Goal: Task Accomplishment & Management: Manage account settings

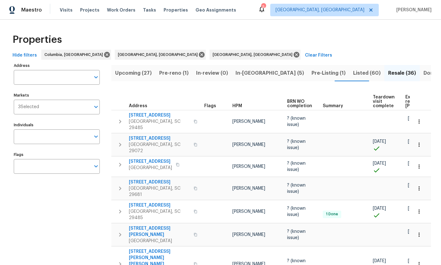
click at [142, 74] on span "Upcoming (27)" at bounding box center [133, 73] width 37 height 9
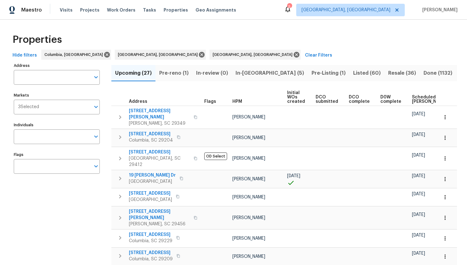
click at [420, 98] on span "Scheduled COE" at bounding box center [429, 99] width 35 height 9
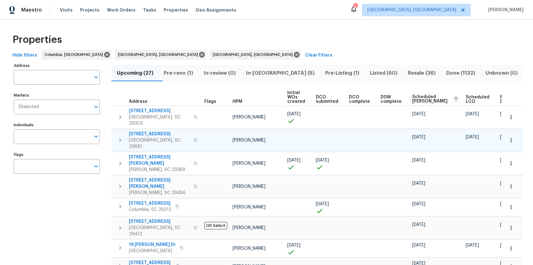
scroll to position [7, 0]
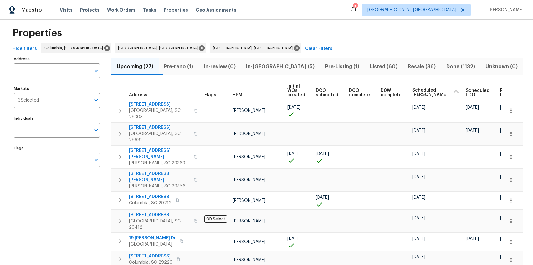
click at [177, 63] on span "Pre-reno (1)" at bounding box center [178, 66] width 33 height 9
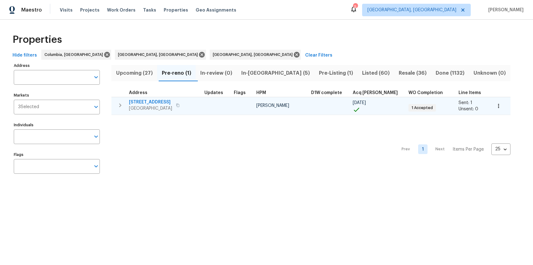
click at [151, 102] on span "10 Ashwood Ave" at bounding box center [150, 102] width 43 height 6
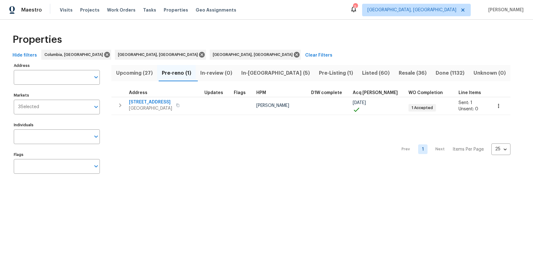
click at [249, 70] on span "In-reno (5)" at bounding box center [275, 73] width 70 height 9
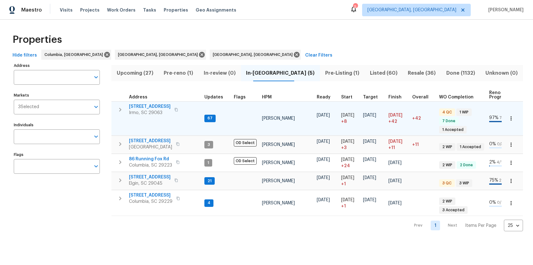
click at [140, 106] on span "105 Kenton Ct" at bounding box center [150, 107] width 42 height 6
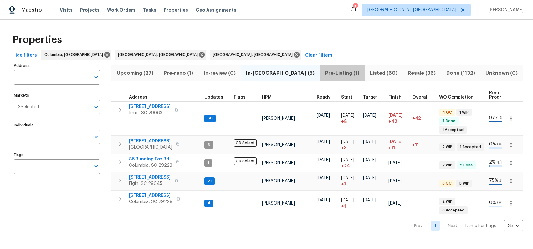
click at [329, 75] on span "Pre-Listing (1)" at bounding box center [342, 73] width 37 height 9
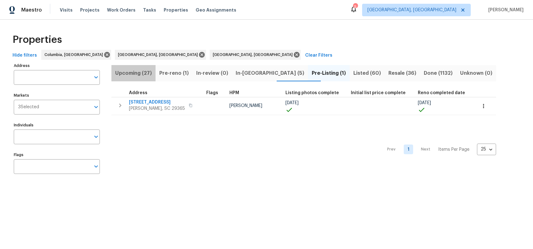
click at [137, 75] on span "Upcoming (27)" at bounding box center [133, 73] width 37 height 9
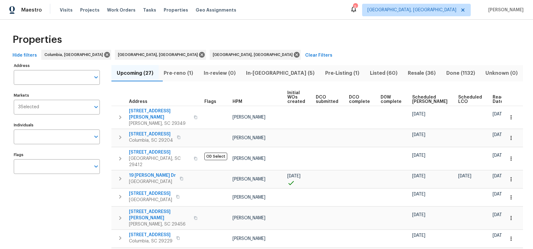
click at [441, 99] on span "Ready Date" at bounding box center [500, 99] width 14 height 9
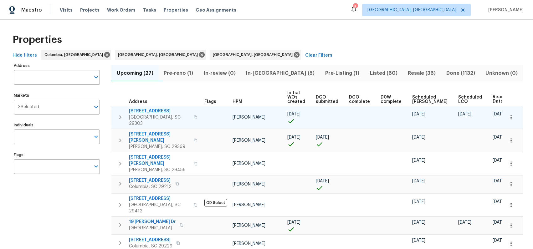
click at [144, 111] on span "44 Willowood Dr" at bounding box center [159, 111] width 61 height 6
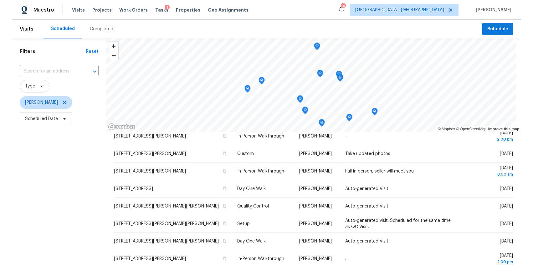
scroll to position [61, 0]
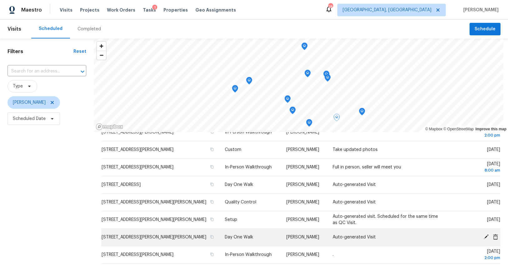
click at [484, 237] on icon at bounding box center [486, 237] width 5 height 5
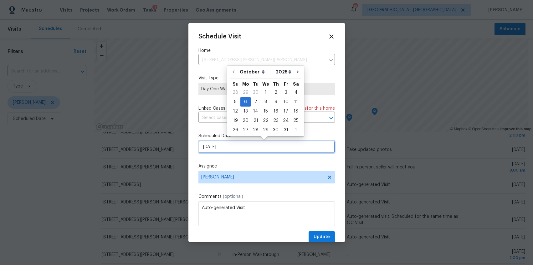
click at [211, 149] on input "10/6/2025" at bounding box center [266, 147] width 136 height 13
click at [285, 91] on div "3" at bounding box center [286, 92] width 10 height 9
type input "10/3/2025"
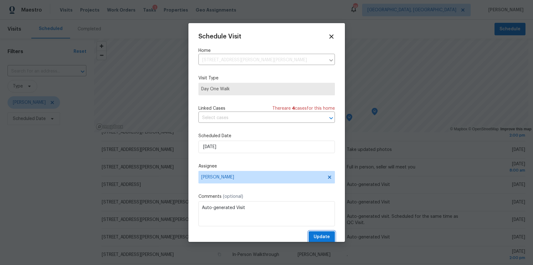
click at [318, 235] on span "Update" at bounding box center [322, 237] width 16 height 8
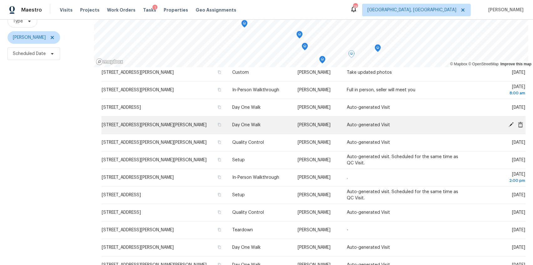
scroll to position [84, 0]
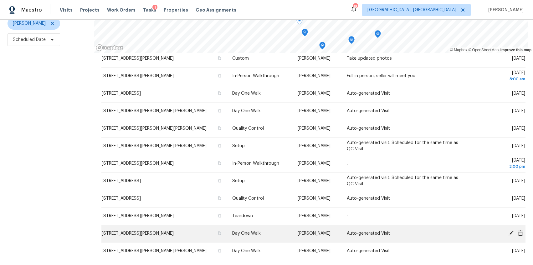
click at [173, 232] on span "190 Tiara Ridge Ln, Duncan, SC 29334" at bounding box center [138, 234] width 72 height 4
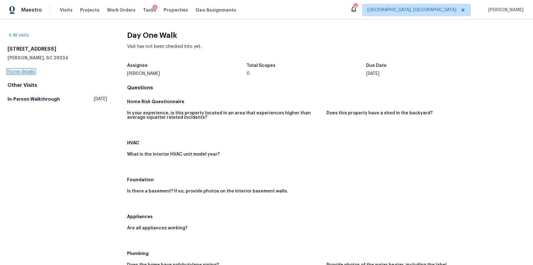
click at [28, 70] on link "Home details" at bounding box center [21, 71] width 27 height 4
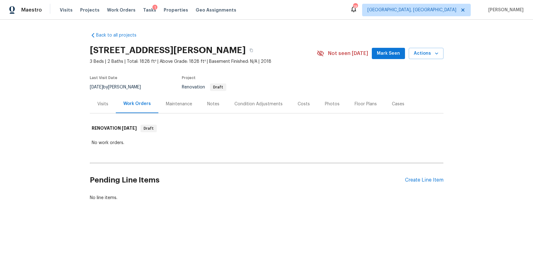
click at [305, 107] on div "Costs" at bounding box center [303, 104] width 27 height 18
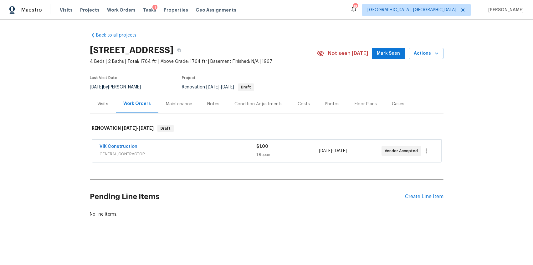
click at [97, 104] on div "Visits" at bounding box center [102, 104] width 11 height 6
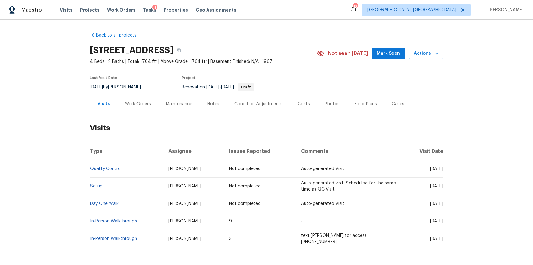
click at [303, 106] on div "Costs" at bounding box center [304, 104] width 12 height 6
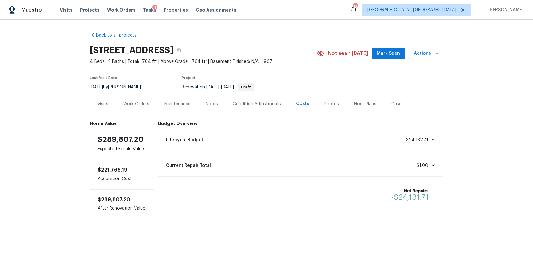
click at [103, 103] on div "Visits" at bounding box center [102, 104] width 11 height 6
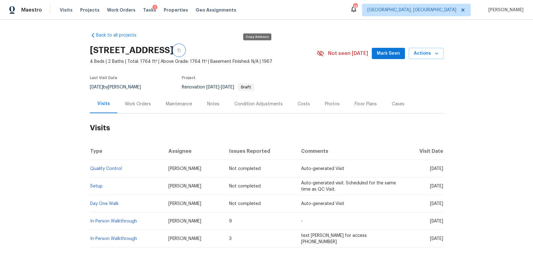
click at [181, 50] on icon "button" at bounding box center [179, 51] width 4 height 4
click at [290, 105] on div "Costs" at bounding box center [303, 104] width 27 height 18
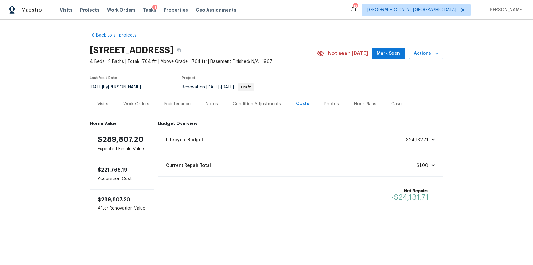
click at [275, 138] on div "Lifecycle Budget $24,132.71" at bounding box center [300, 140] width 277 height 14
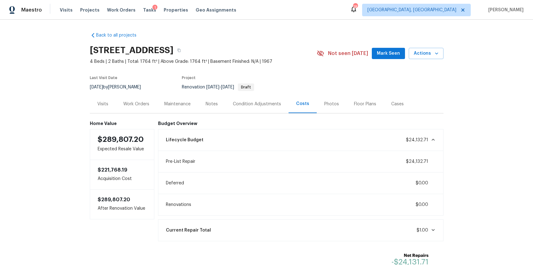
click at [100, 109] on div "Visits" at bounding box center [103, 104] width 26 height 18
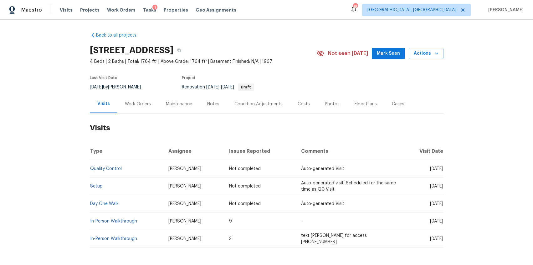
click at [133, 108] on div "Work Orders" at bounding box center [137, 104] width 41 height 18
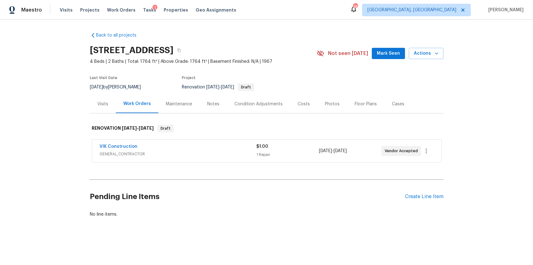
click at [210, 105] on div "Notes" at bounding box center [213, 104] width 12 height 6
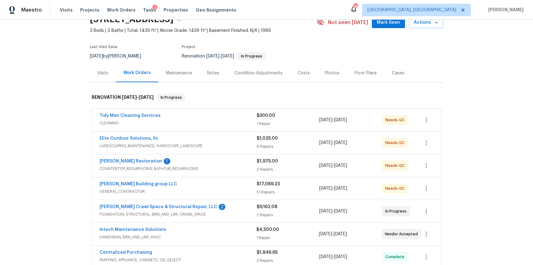
scroll to position [25, 0]
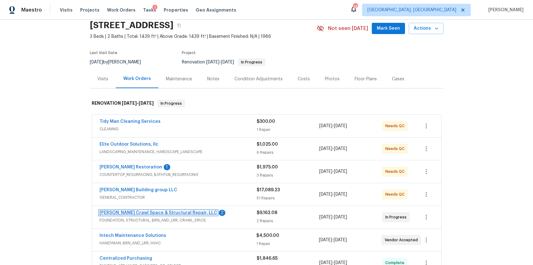
click at [137, 215] on link "Falcone Crawl Space & Structural Repair, LLC" at bounding box center [159, 213] width 118 height 4
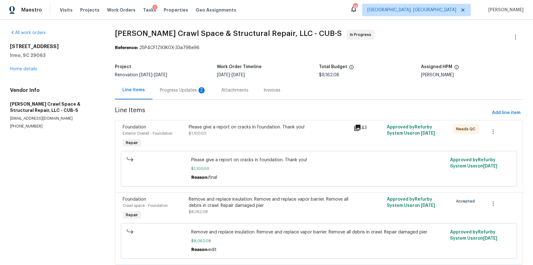
click at [176, 92] on div "Progress Updates 2" at bounding box center [183, 90] width 46 height 6
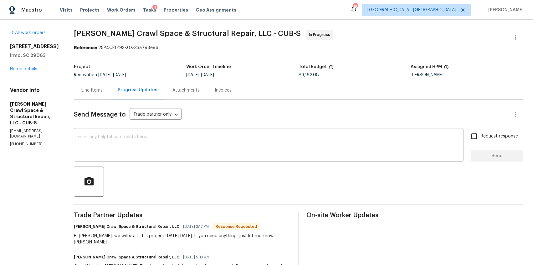
click at [221, 139] on textarea at bounding box center [269, 146] width 382 height 22
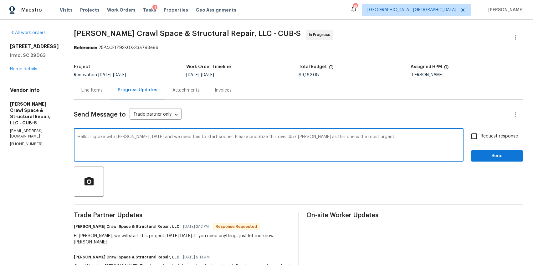
type textarea "Hello, I spoke with Vance yesterday and we need this to start sooner. Please pr…"
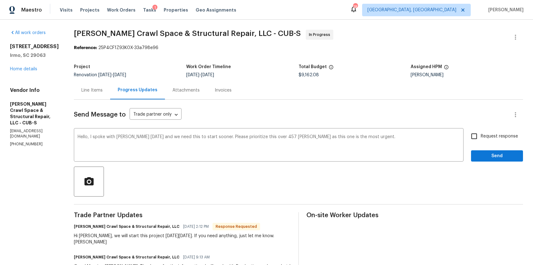
click at [504, 137] on span "Request response" at bounding box center [499, 136] width 37 height 7
click at [481, 137] on input "Request response" at bounding box center [474, 136] width 13 height 13
checkbox input "true"
click at [501, 155] on span "Send" at bounding box center [497, 156] width 42 height 8
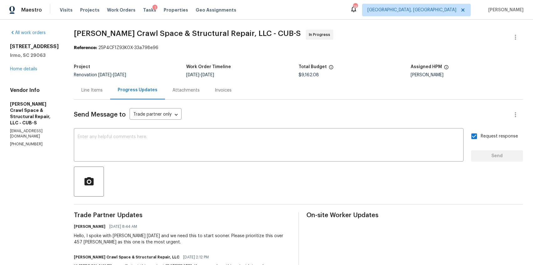
scroll to position [2, 0]
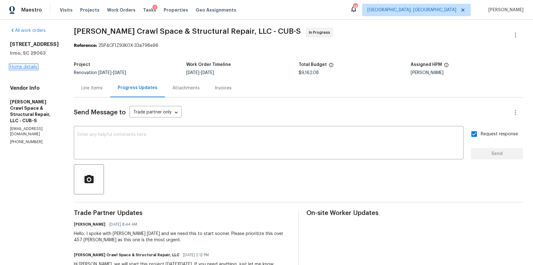
click at [31, 67] on link "Home details" at bounding box center [23, 67] width 27 height 4
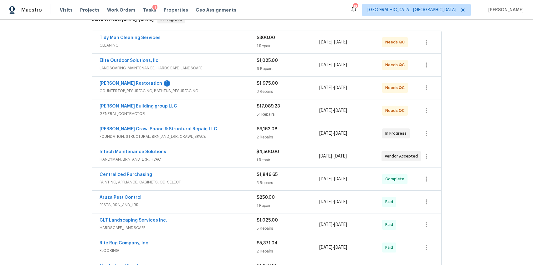
scroll to position [114, 0]
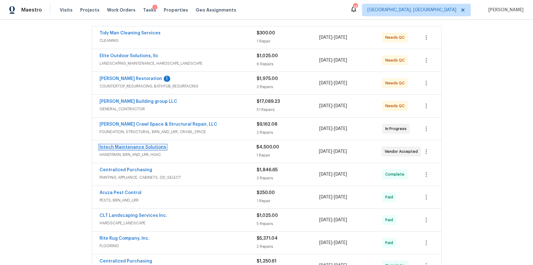
click at [147, 148] on link "Intech Maintenance Solutions" at bounding box center [133, 147] width 67 height 4
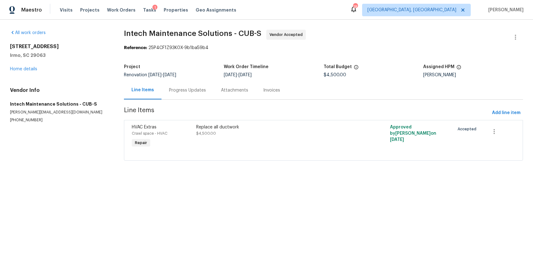
click at [183, 95] on div "Progress Updates" at bounding box center [187, 90] width 52 height 18
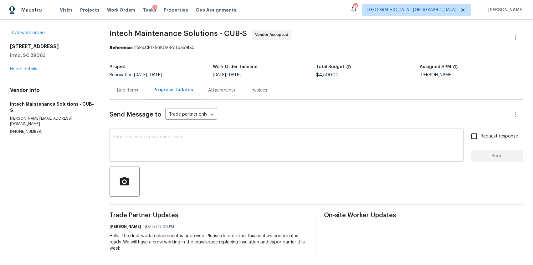
click at [178, 141] on textarea at bounding box center [286, 146] width 346 height 22
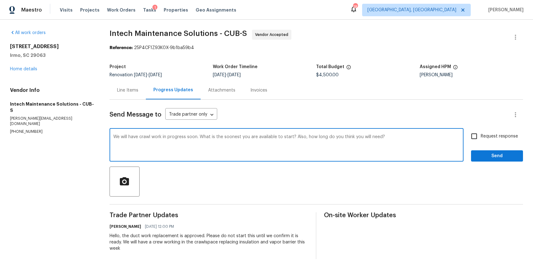
type textarea "We will have crawl work in progress soon. What is the soonest you are available…"
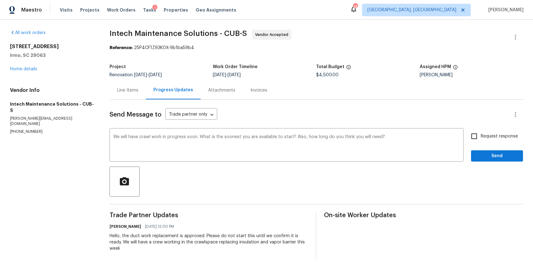
click at [492, 139] on span "Request response" at bounding box center [499, 136] width 37 height 7
click at [481, 139] on input "Request response" at bounding box center [474, 136] width 13 height 13
checkbox input "true"
click at [492, 156] on span "Send" at bounding box center [497, 156] width 42 height 8
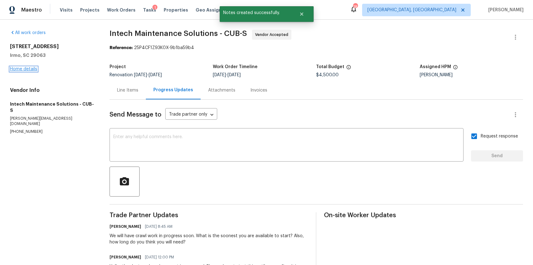
click at [19, 68] on link "Home details" at bounding box center [23, 69] width 27 height 4
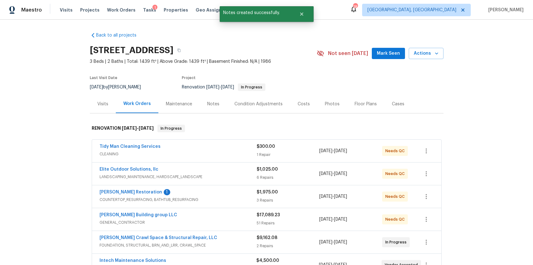
click at [210, 103] on div "Notes" at bounding box center [213, 104] width 12 height 6
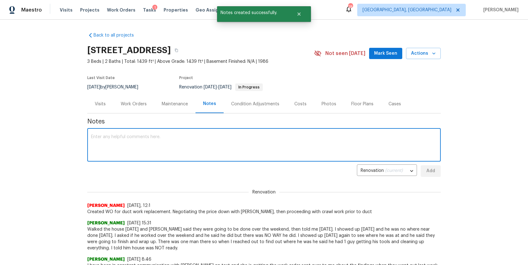
click at [180, 139] on textarea at bounding box center [264, 146] width 346 height 22
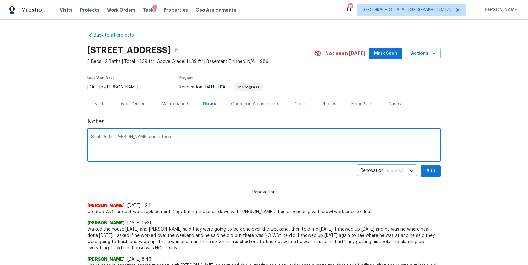
type textarea "Sent f/u to Falcone and Intech"
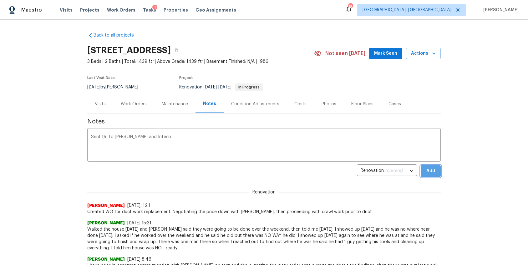
click at [428, 173] on span "Add" at bounding box center [431, 171] width 10 height 8
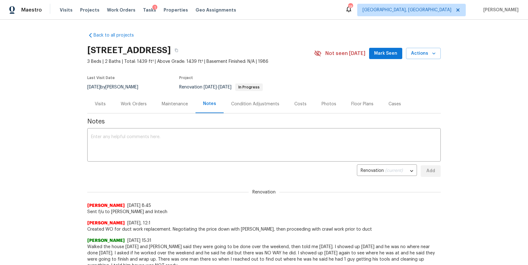
click at [132, 104] on div "Work Orders" at bounding box center [134, 104] width 26 height 6
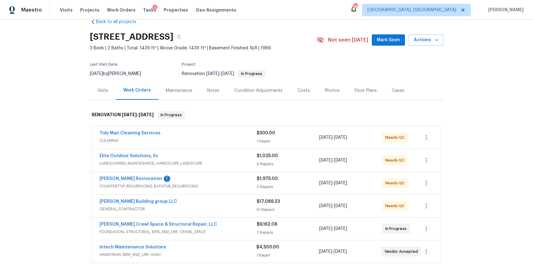
scroll to position [45, 0]
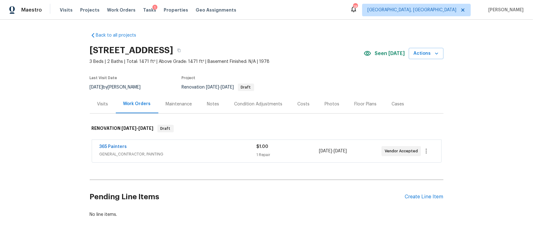
click at [104, 98] on div "Visits" at bounding box center [103, 104] width 26 height 18
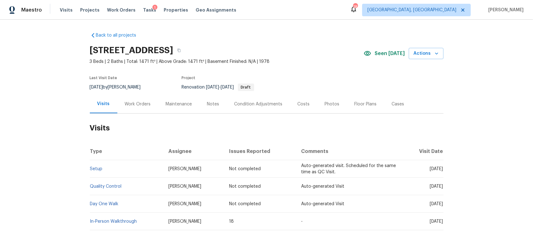
scroll to position [28, 0]
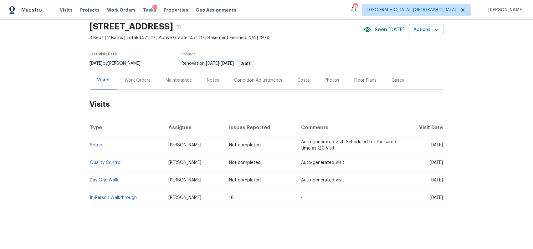
click at [132, 72] on div "Work Orders" at bounding box center [137, 80] width 41 height 18
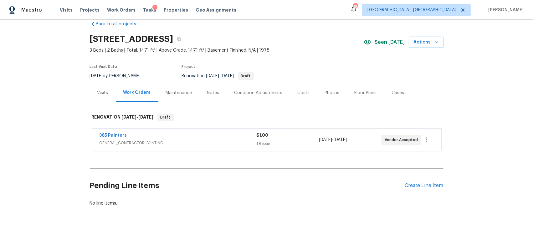
scroll to position [15, 0]
click at [167, 94] on div "Maintenance" at bounding box center [178, 93] width 41 height 18
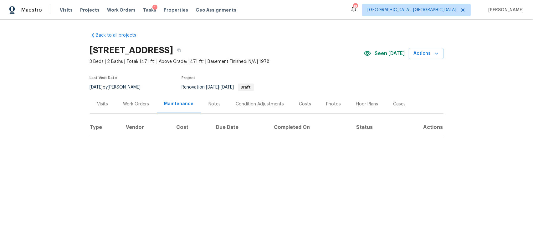
click at [214, 103] on div "Notes" at bounding box center [215, 104] width 12 height 6
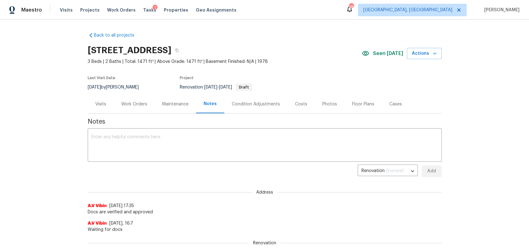
click at [245, 103] on div "Condition Adjustments" at bounding box center [256, 104] width 48 height 6
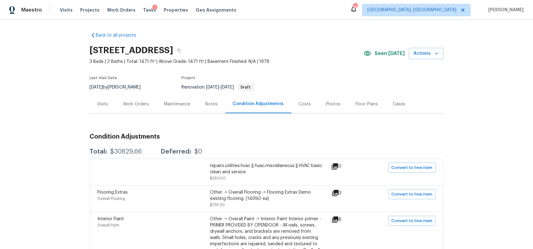
click at [301, 103] on div "Costs" at bounding box center [305, 104] width 12 height 6
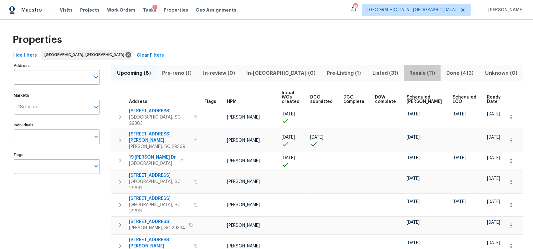
click at [407, 72] on span "Resale (11)" at bounding box center [421, 73] width 29 height 9
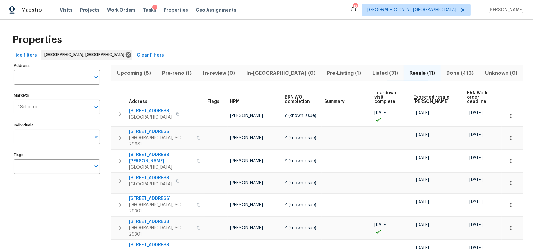
click at [325, 71] on span "Pre-Listing (1)" at bounding box center [344, 73] width 38 height 9
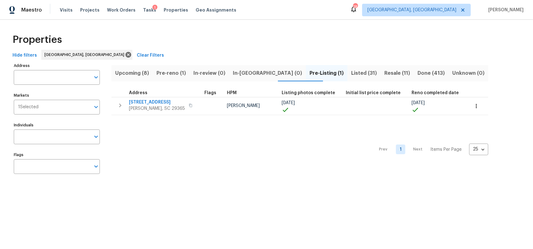
click at [351, 74] on span "Listed (31)" at bounding box center [364, 73] width 26 height 9
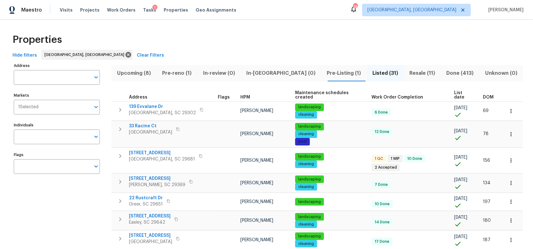
click at [483, 95] on span "DOM" at bounding box center [488, 97] width 11 height 4
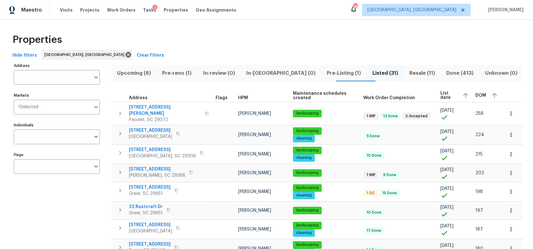
click at [477, 95] on span "DOM" at bounding box center [480, 95] width 11 height 4
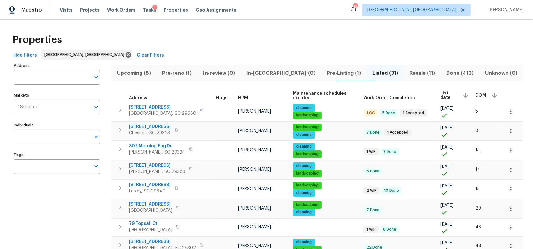
click at [421, 73] on span "Resale (11)" at bounding box center [421, 73] width 29 height 9
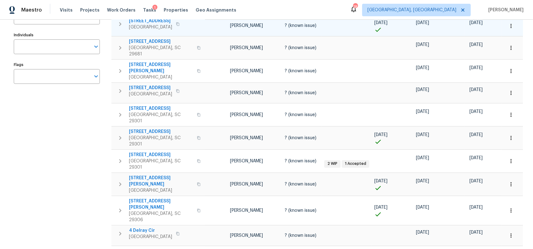
scroll to position [108, 0]
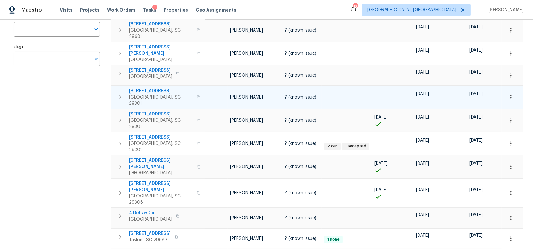
click at [140, 88] on span "710 Mosswood Ln" at bounding box center [161, 91] width 64 height 6
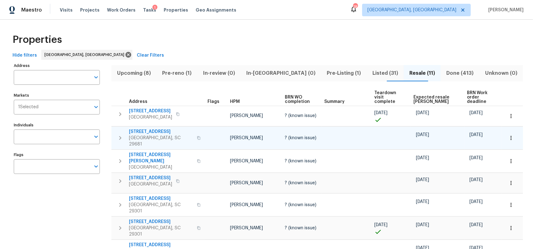
scroll to position [14, 0]
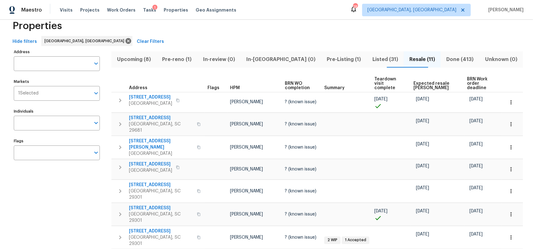
click at [375, 59] on span "Listed (31)" at bounding box center [384, 59] width 29 height 9
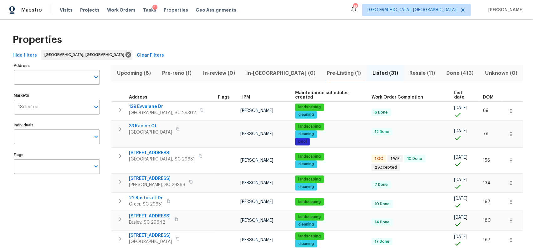
click at [483, 95] on span "DOM" at bounding box center [488, 97] width 11 height 4
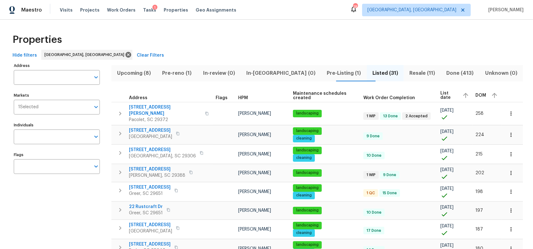
click at [475, 93] on span "DOM" at bounding box center [480, 95] width 11 height 4
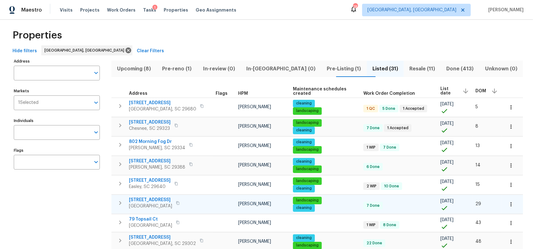
scroll to position [4, 0]
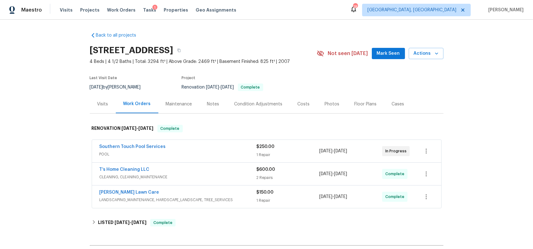
click at [298, 107] on div "Costs" at bounding box center [304, 104] width 12 height 6
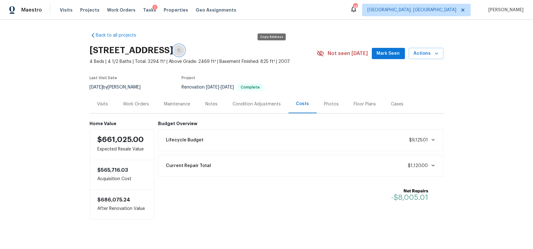
click at [181, 52] on icon "button" at bounding box center [179, 51] width 4 height 4
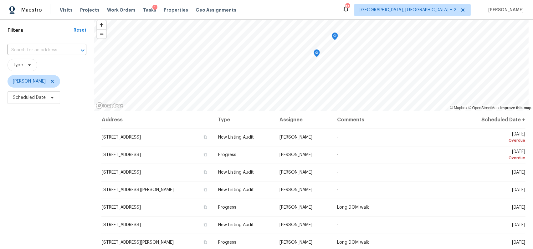
scroll to position [21, 0]
click at [37, 103] on span "Scheduled Date" at bounding box center [34, 98] width 53 height 13
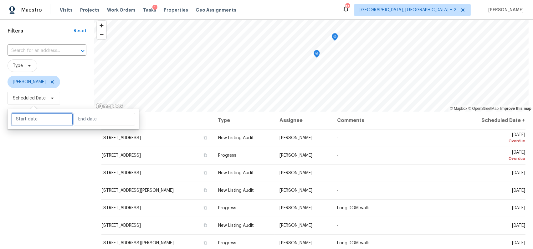
click at [37, 122] on input "text" at bounding box center [42, 119] width 62 height 13
select select "9"
select select "2025"
select select "10"
select select "2025"
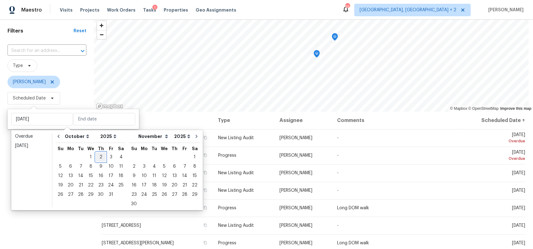
click at [101, 157] on div "2" at bounding box center [101, 157] width 10 height 9
type input "[DATE]"
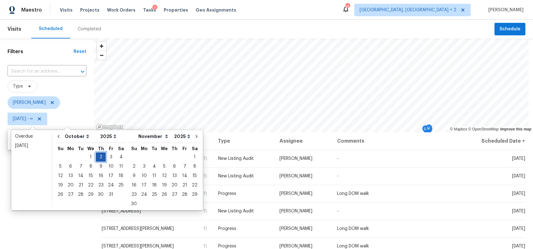
click at [101, 157] on div "2" at bounding box center [101, 157] width 10 height 9
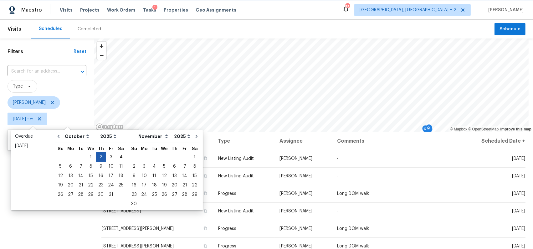
type input "[DATE]"
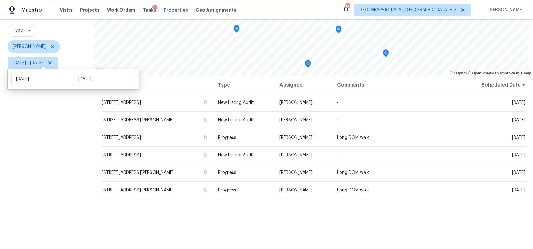
scroll to position [60, 0]
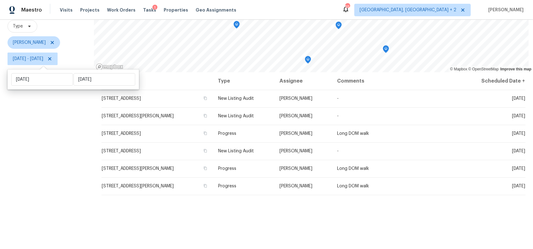
click at [80, 172] on div "Filters Reset ​ Type Alex Baum Thu, Oct 02 - Thu, Oct 02" at bounding box center [47, 124] width 94 height 293
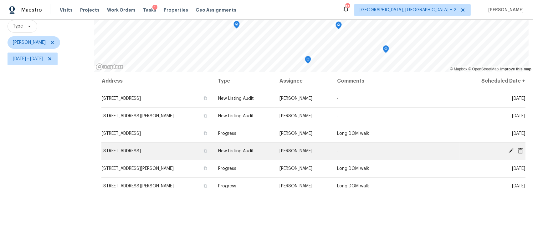
click at [518, 151] on icon at bounding box center [520, 151] width 5 height 6
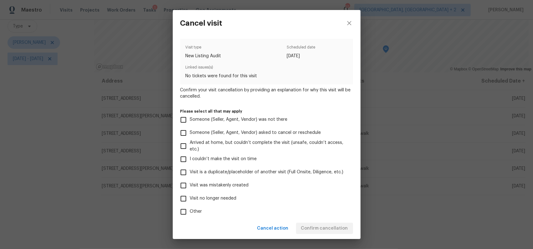
click at [183, 199] on input "Visit no longer needed" at bounding box center [183, 198] width 13 height 13
checkbox input "true"
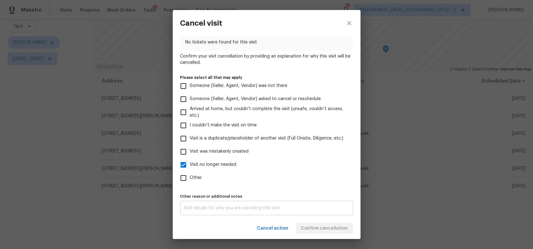
click at [278, 208] on textarea at bounding box center [266, 208] width 165 height 4
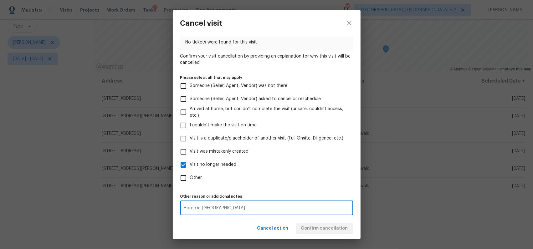
type textarea "Home in resale"
click at [247, 220] on div "Cancel action Confirm cancellation" at bounding box center [267, 229] width 188 height 22
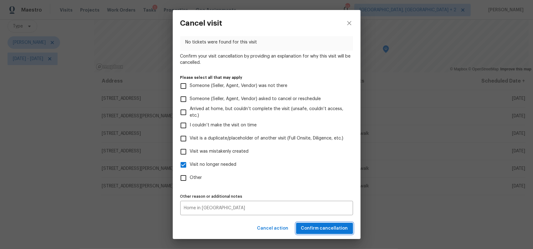
click at [311, 226] on span "Confirm cancellation" at bounding box center [324, 229] width 47 height 8
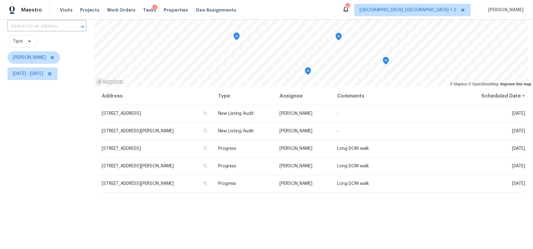
scroll to position [0, 0]
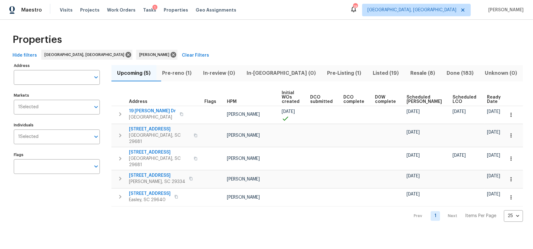
click at [371, 73] on span "Listed (19)" at bounding box center [386, 73] width 30 height 9
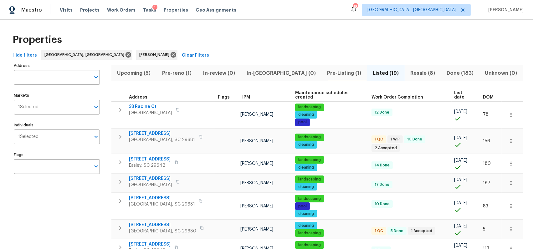
click at [483, 95] on span "DOM" at bounding box center [488, 97] width 11 height 4
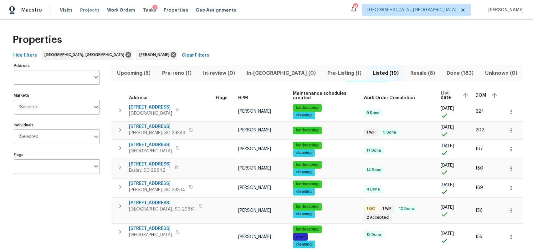
click at [91, 13] on span "Projects" at bounding box center [89, 10] width 19 height 6
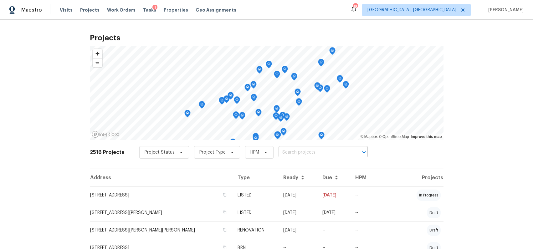
click at [315, 151] on input "text" at bounding box center [314, 153] width 72 height 10
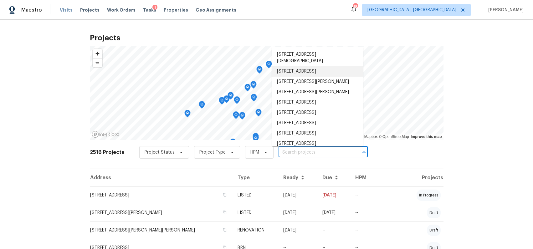
click at [65, 11] on span "Visits" at bounding box center [66, 10] width 13 height 6
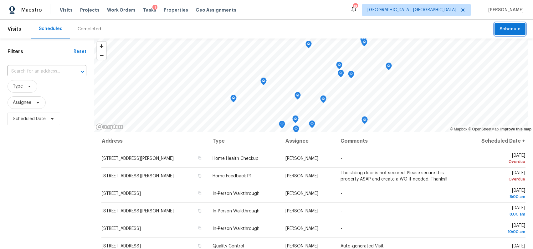
click at [504, 28] on span "Schedule" at bounding box center [509, 29] width 21 height 8
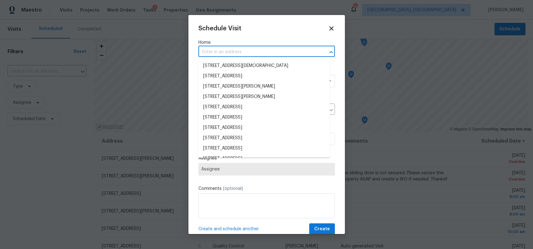
click at [235, 54] on input "text" at bounding box center [257, 52] width 119 height 10
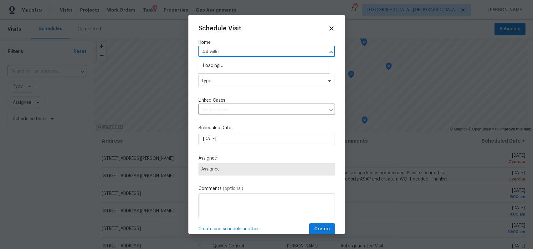
type input "44 willow"
click at [236, 65] on li "[STREET_ADDRESS]" at bounding box center [264, 66] width 132 height 10
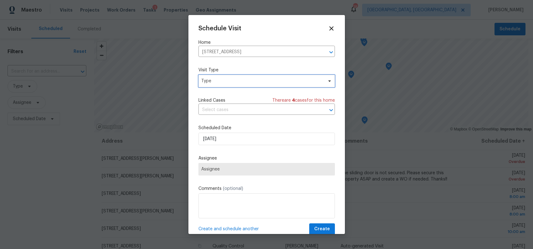
click at [233, 79] on span "Type" at bounding box center [262, 81] width 122 height 6
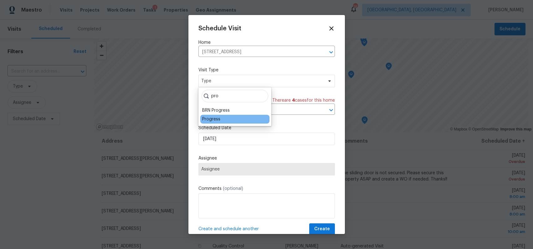
type input "pro"
click at [213, 118] on div "Progress" at bounding box center [211, 119] width 18 height 6
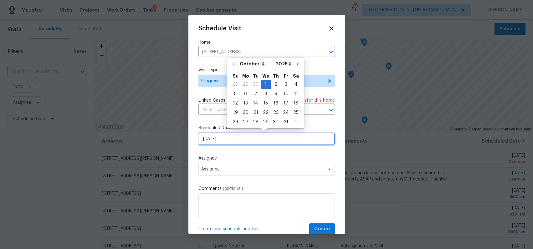
click at [212, 141] on input "10/1/2025" at bounding box center [266, 139] width 136 height 13
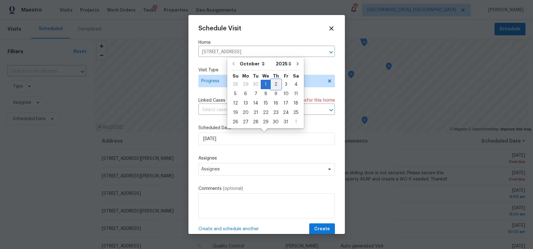
click at [276, 84] on div "2" at bounding box center [276, 84] width 10 height 9
type input "[DATE]"
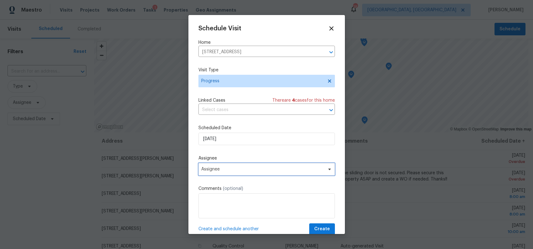
click at [247, 171] on span "Assignee" at bounding box center [262, 169] width 123 height 5
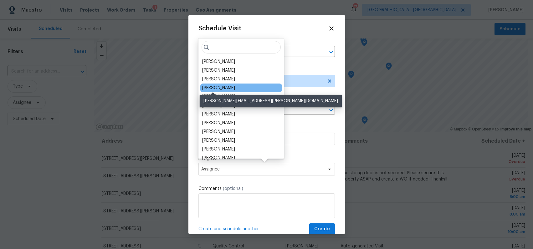
click at [216, 87] on div "[PERSON_NAME]" at bounding box center [218, 88] width 33 height 6
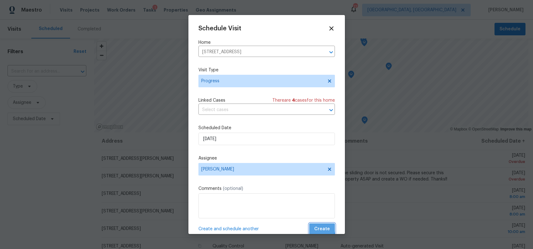
click at [314, 228] on span "Create" at bounding box center [322, 229] width 16 height 8
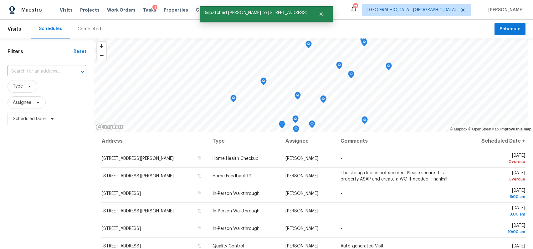
click at [69, 170] on div "Filters Reset ​ Type Assignee Scheduled Date" at bounding box center [47, 184] width 94 height 293
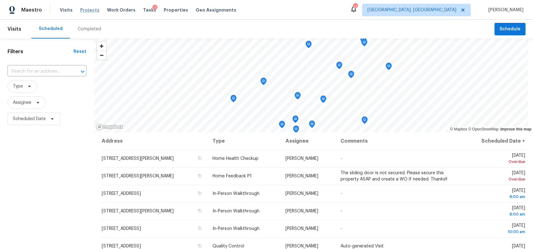
click at [88, 10] on span "Projects" at bounding box center [89, 10] width 19 height 6
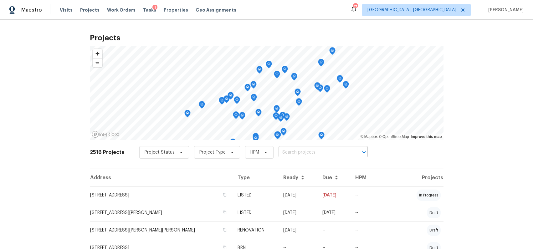
click at [308, 155] on input "text" at bounding box center [314, 153] width 72 height 10
type input "917 gar"
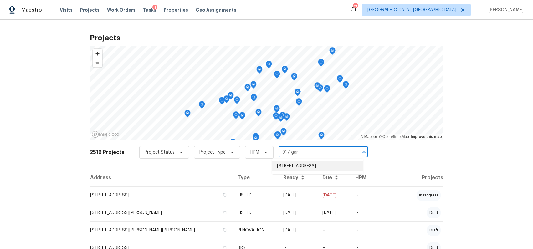
click at [314, 162] on li "917 Garnet Cir, Chesnee, SC 29323" at bounding box center [317, 166] width 91 height 10
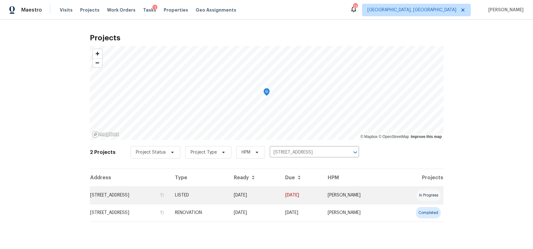
click at [140, 194] on td "917 Garnet Cir, Chesnee, SC 29323" at bounding box center [130, 195] width 80 height 18
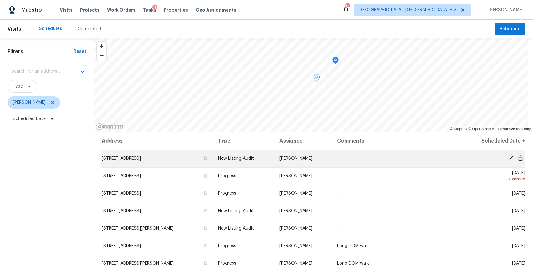
click at [508, 157] on icon at bounding box center [510, 158] width 5 height 5
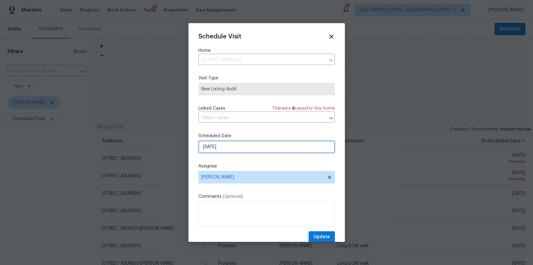
click at [209, 147] on input "[DATE]" at bounding box center [266, 147] width 136 height 13
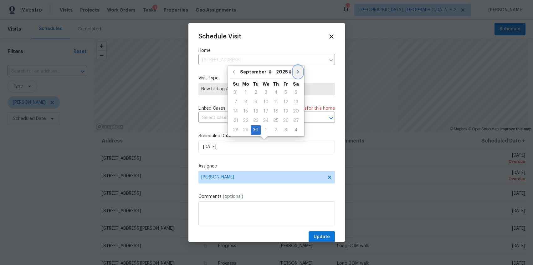
click at [298, 70] on button "Go to next month" at bounding box center [297, 72] width 9 height 13
type input "[DATE]"
select select "9"
click at [276, 100] on div "9" at bounding box center [276, 102] width 10 height 9
type input "[DATE]"
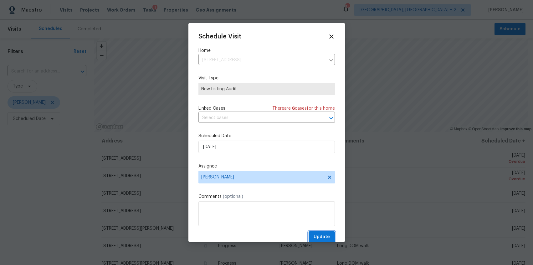
click at [316, 238] on span "Update" at bounding box center [322, 237] width 16 height 8
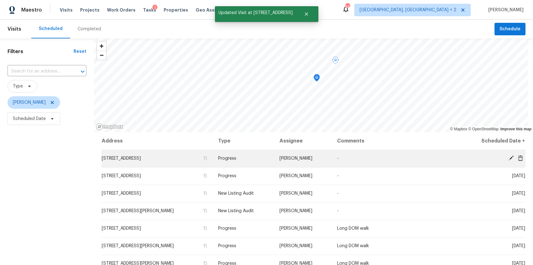
click at [518, 157] on icon at bounding box center [520, 158] width 5 height 6
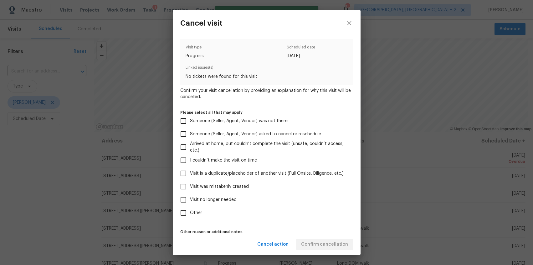
click at [212, 200] on span "Visit no longer needed" at bounding box center [213, 200] width 47 height 7
click at [190, 200] on input "Visit no longer needed" at bounding box center [183, 199] width 13 height 13
checkbox input "true"
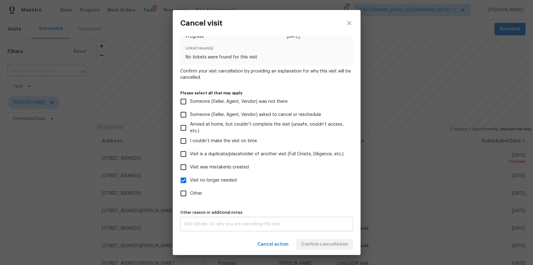
click at [246, 219] on div "x Other reason or additional notes" at bounding box center [266, 224] width 173 height 14
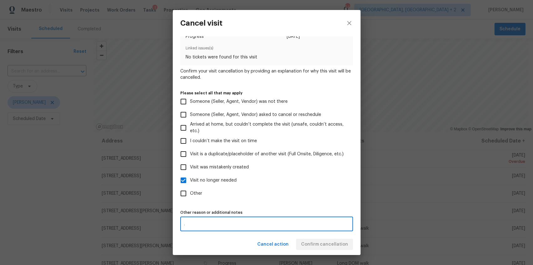
type textarea "."
click at [303, 205] on div "Visit type Progress Scheduled date [DATE] Linked issues(s) No tickets were foun…" at bounding box center [266, 125] width 173 height 212
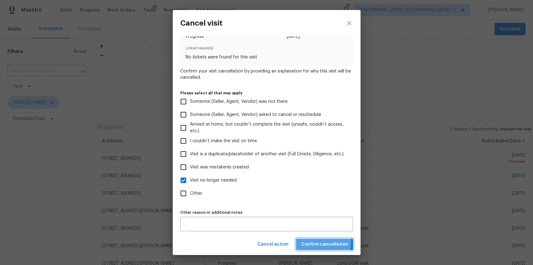
click at [319, 243] on span "Confirm cancellation" at bounding box center [324, 245] width 47 height 8
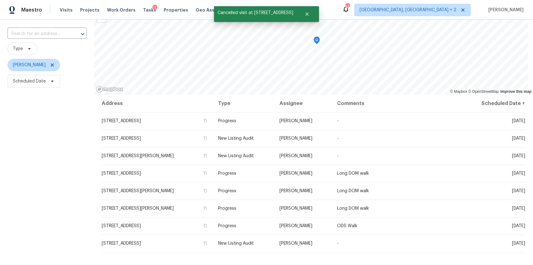
scroll to position [77, 0]
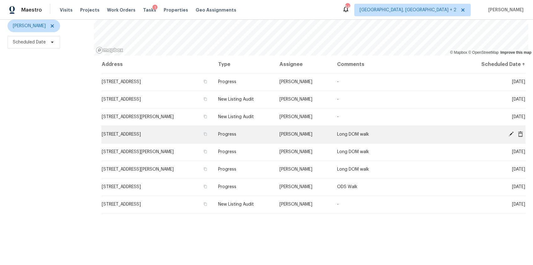
click at [518, 134] on icon at bounding box center [520, 134] width 5 height 6
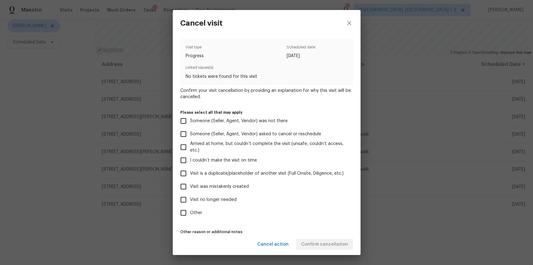
click at [208, 200] on span "Visit no longer needed" at bounding box center [213, 200] width 47 height 7
click at [190, 200] on input "Visit no longer needed" at bounding box center [183, 199] width 13 height 13
checkbox input "true"
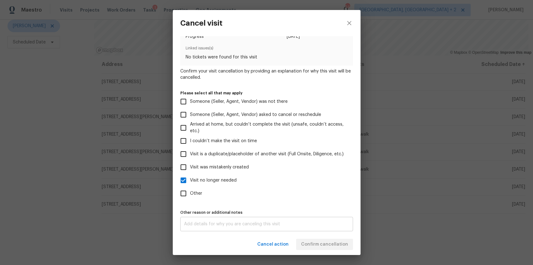
click at [236, 222] on textarea at bounding box center [266, 224] width 165 height 4
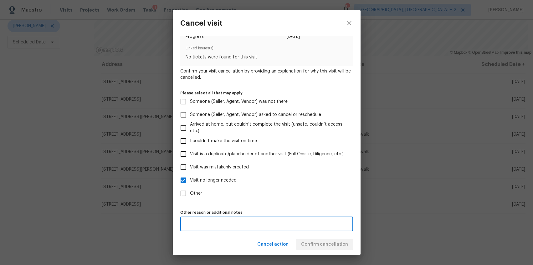
type textarea "."
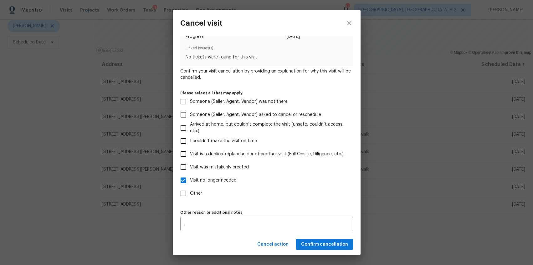
click at [278, 205] on div "Visit type Progress Scheduled date [DATE] Linked issues(s) No tickets were foun…" at bounding box center [266, 125] width 173 height 212
click at [312, 245] on span "Confirm cancellation" at bounding box center [324, 245] width 47 height 8
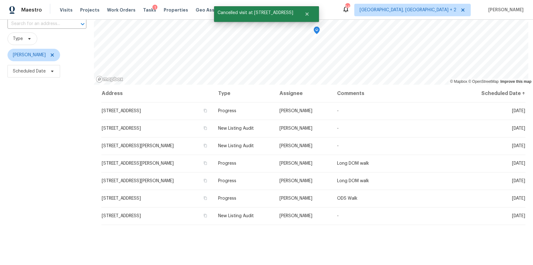
scroll to position [66, 0]
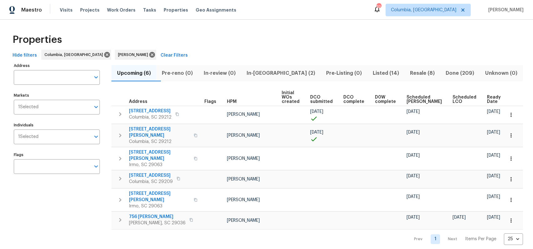
click at [280, 75] on span "In-reno (2)" at bounding box center [281, 73] width 72 height 9
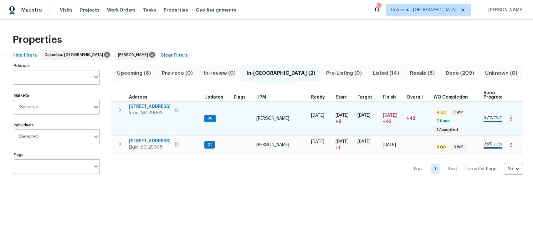
click at [142, 107] on span "105 Kenton Ct" at bounding box center [150, 107] width 42 height 6
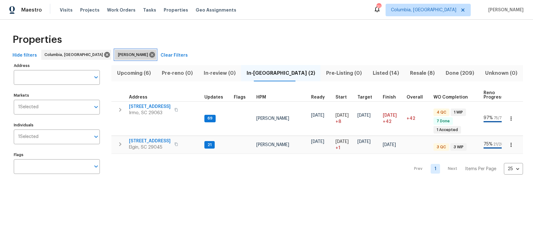
click at [149, 54] on icon at bounding box center [152, 55] width 6 height 6
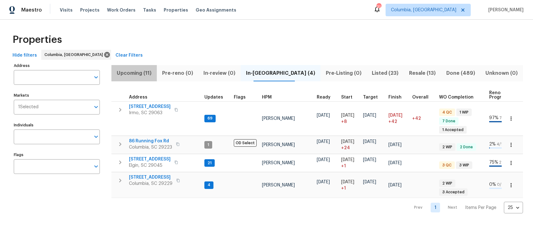
click at [136, 74] on span "Upcoming (11)" at bounding box center [134, 73] width 38 height 9
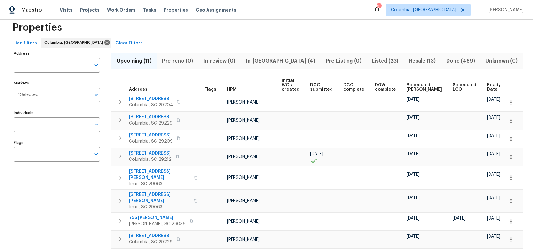
scroll to position [31, 0]
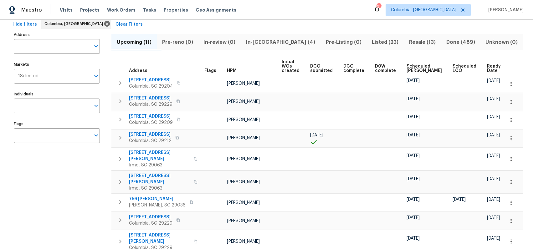
click at [487, 69] on span "Ready Date" at bounding box center [494, 68] width 14 height 9
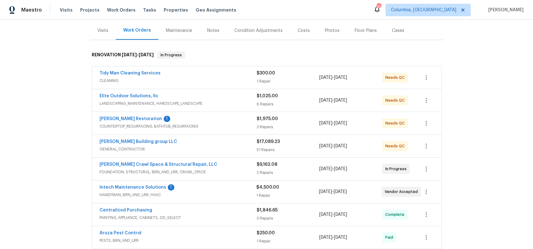
scroll to position [106, 0]
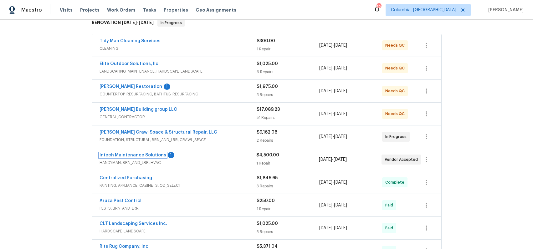
click at [134, 155] on link "Intech Maintenance Solutions" at bounding box center [133, 155] width 67 height 4
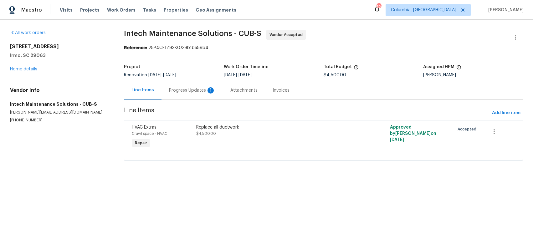
click at [186, 92] on div "Progress Updates 1" at bounding box center [192, 90] width 46 height 6
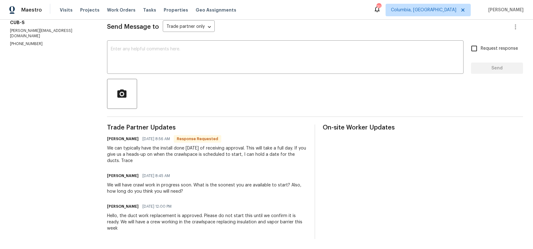
scroll to position [82, 0]
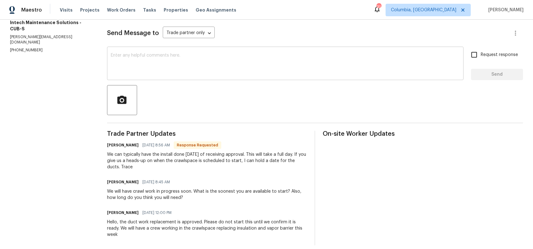
click at [175, 69] on textarea at bounding box center [285, 64] width 349 height 22
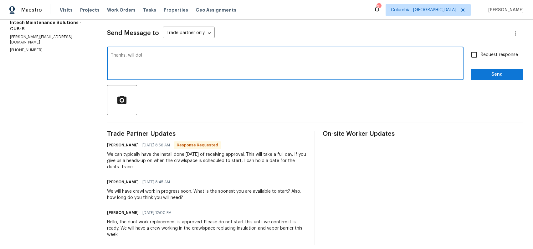
type textarea "Thanks, will do!"
click at [481, 54] on span "Request response" at bounding box center [499, 55] width 37 height 7
click at [477, 54] on input "Request response" at bounding box center [474, 54] width 13 height 13
checkbox input "true"
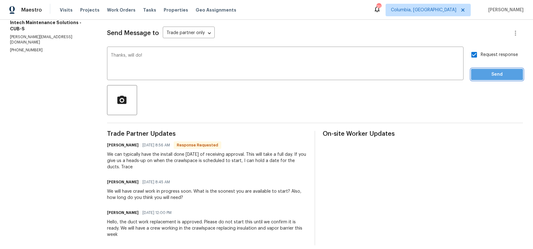
click at [480, 73] on span "Send" at bounding box center [497, 75] width 42 height 8
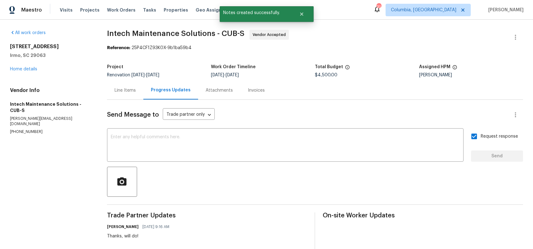
click at [30, 66] on div "105 Kenton Ct Irmo, SC 29063 Home details" at bounding box center [51, 57] width 82 height 29
click at [31, 70] on link "Home details" at bounding box center [23, 69] width 27 height 4
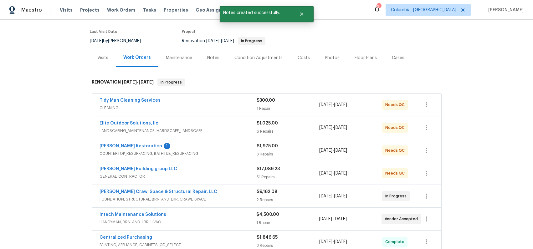
scroll to position [86, 0]
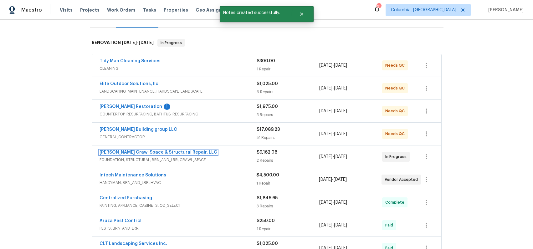
click at [125, 150] on link "Falcone Crawl Space & Structural Repair, LLC" at bounding box center [159, 152] width 118 height 4
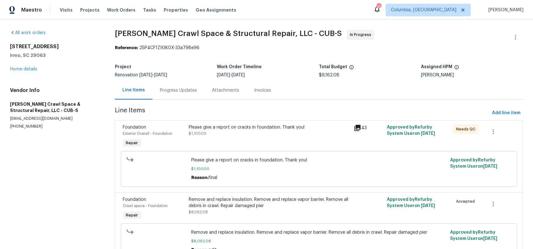
click at [181, 89] on div "Progress Updates" at bounding box center [178, 90] width 37 height 6
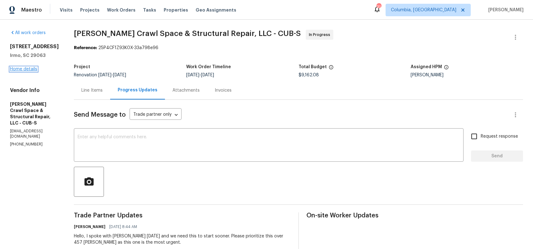
click at [32, 71] on link "Home details" at bounding box center [23, 69] width 27 height 4
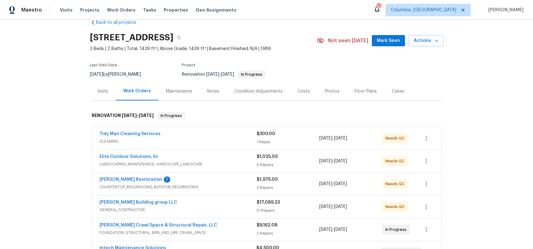
scroll to position [73, 0]
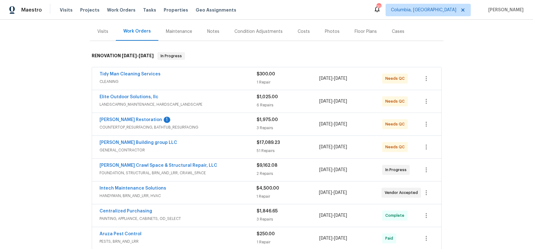
click at [197, 80] on span "CLEANING" at bounding box center [178, 82] width 157 height 6
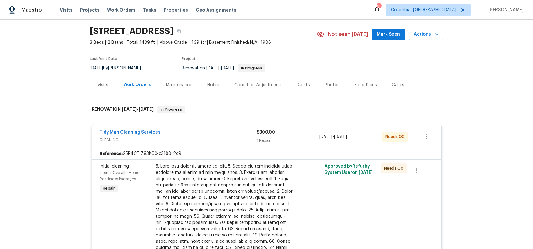
scroll to position [0, 0]
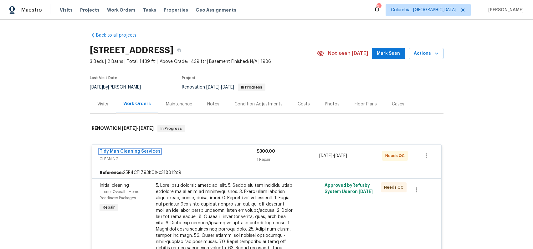
click at [142, 150] on link "Tidy Man Cleaning Services" at bounding box center [130, 151] width 61 height 4
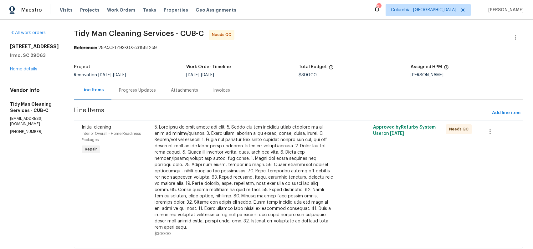
click at [128, 87] on div "Progress Updates" at bounding box center [137, 90] width 52 height 18
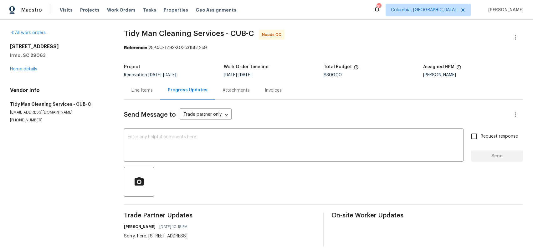
scroll to position [6, 0]
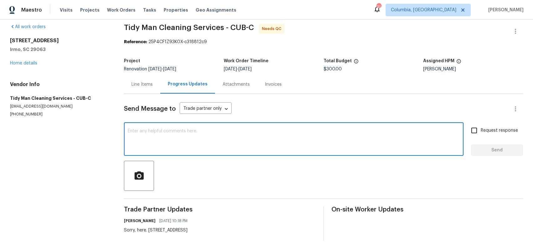
click at [188, 144] on textarea at bounding box center [294, 140] width 332 height 22
type textarea "Hello Carl, can you please upload completion photos?"
click at [498, 130] on span "Request response" at bounding box center [499, 130] width 37 height 7
click at [481, 130] on input "Request response" at bounding box center [474, 130] width 13 height 13
checkbox input "true"
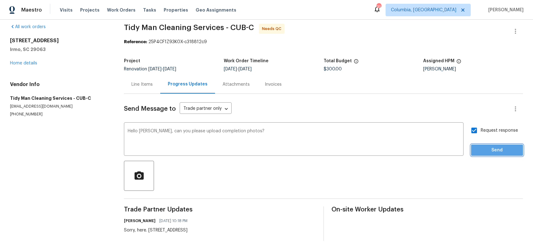
click at [493, 150] on span "Send" at bounding box center [497, 150] width 42 height 8
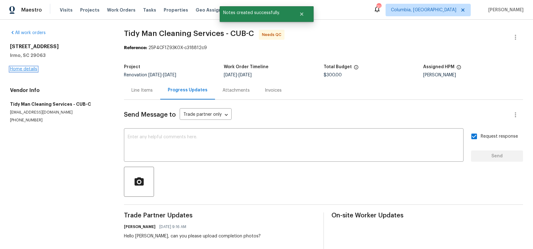
click at [25, 69] on link "Home details" at bounding box center [23, 69] width 27 height 4
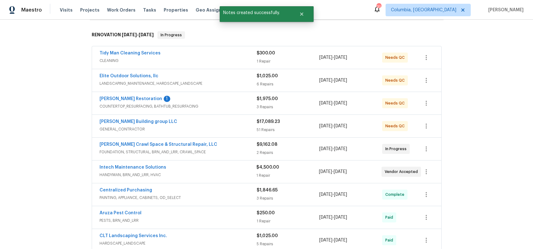
scroll to position [94, 0]
click at [133, 76] on link "Elite Outdoor Solutions, llc" at bounding box center [129, 75] width 59 height 4
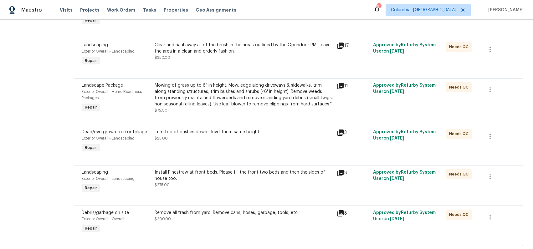
scroll to position [130, 0]
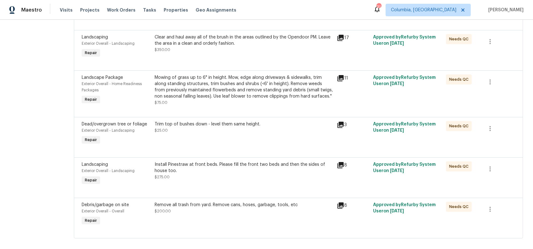
click at [337, 78] on icon at bounding box center [340, 78] width 6 height 6
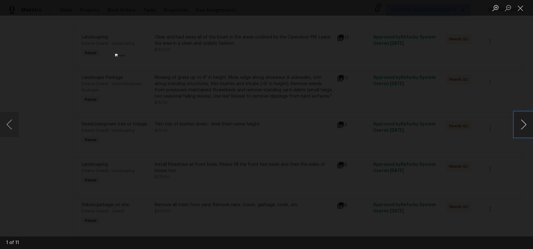
click at [524, 124] on button "Next image" at bounding box center [523, 124] width 19 height 25
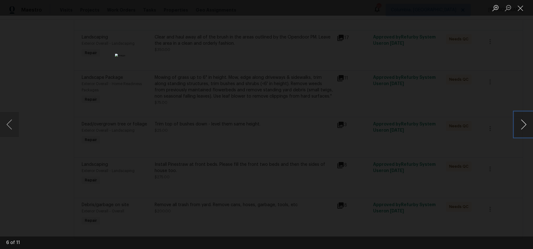
click at [524, 124] on button "Next image" at bounding box center [523, 124] width 19 height 25
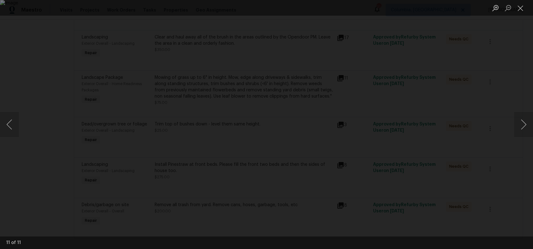
click at [476, 158] on div "Lightbox" at bounding box center [266, 124] width 533 height 249
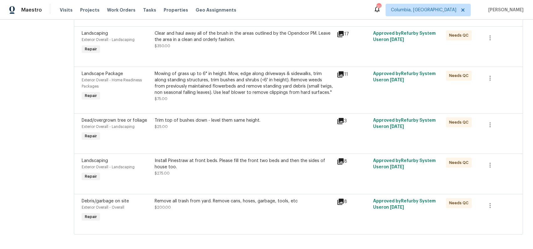
scroll to position [135, 0]
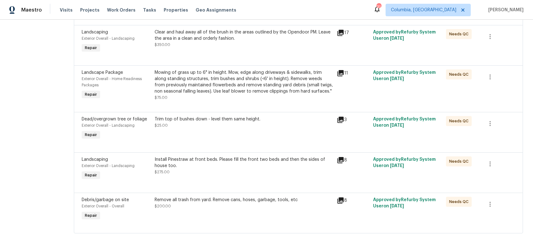
click at [337, 120] on icon at bounding box center [341, 120] width 8 height 8
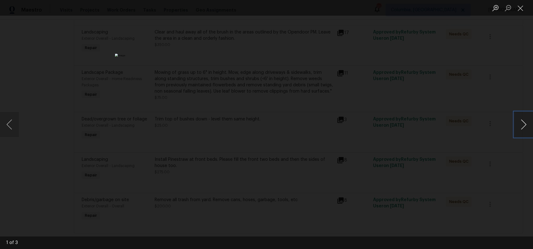
click at [524, 124] on button "Next image" at bounding box center [523, 124] width 19 height 25
click at [492, 195] on div "Lightbox" at bounding box center [266, 124] width 533 height 249
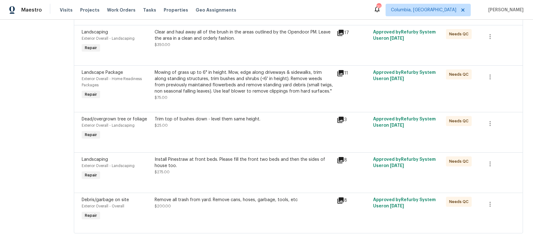
scroll to position [140, 0]
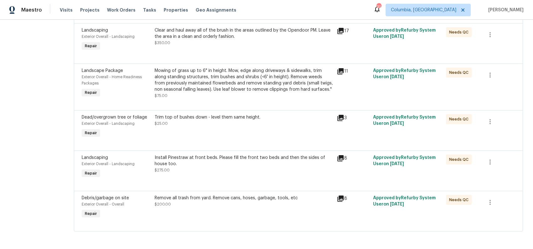
click at [337, 197] on icon at bounding box center [340, 199] width 6 height 6
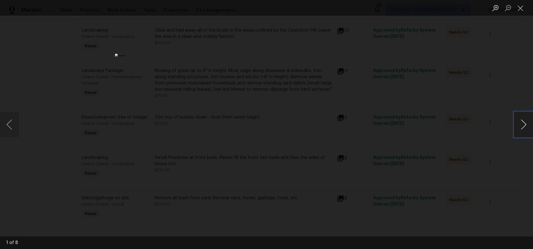
click at [524, 122] on button "Next image" at bounding box center [523, 124] width 19 height 25
click at [468, 175] on div "Lightbox" at bounding box center [266, 124] width 533 height 249
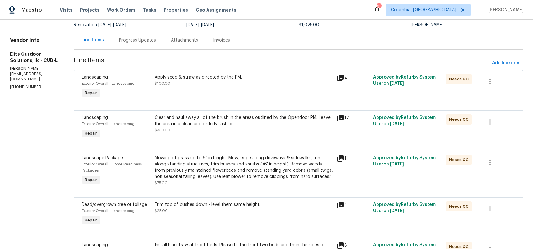
scroll to position [45, 0]
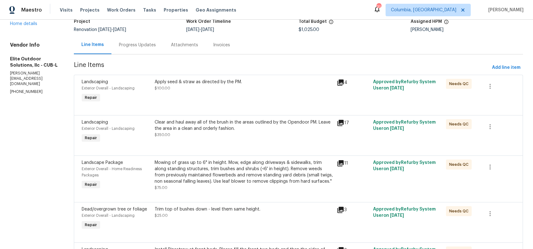
click at [337, 84] on icon at bounding box center [340, 82] width 6 height 6
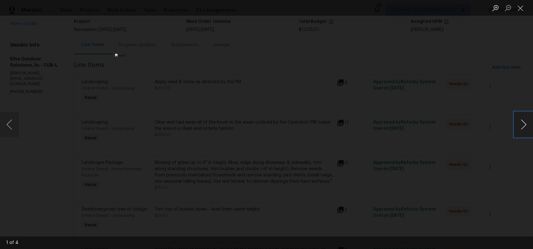
click at [526, 123] on button "Next image" at bounding box center [523, 124] width 19 height 25
click at [482, 163] on div "Lightbox" at bounding box center [266, 124] width 533 height 249
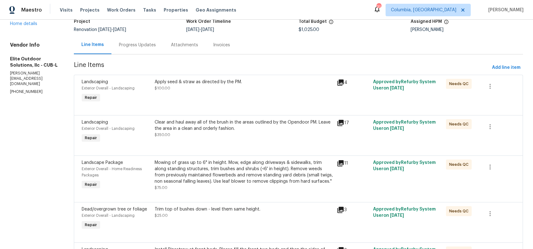
click at [338, 124] on icon at bounding box center [341, 123] width 8 height 8
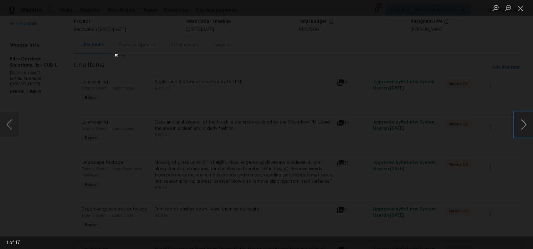
click at [519, 122] on button "Next image" at bounding box center [523, 124] width 19 height 25
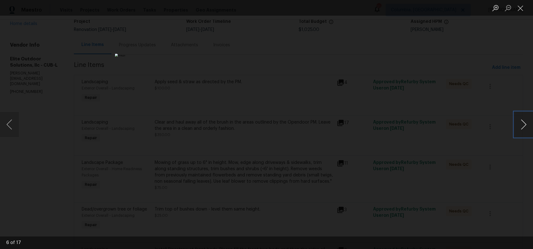
click at [519, 122] on button "Next image" at bounding box center [523, 124] width 19 height 25
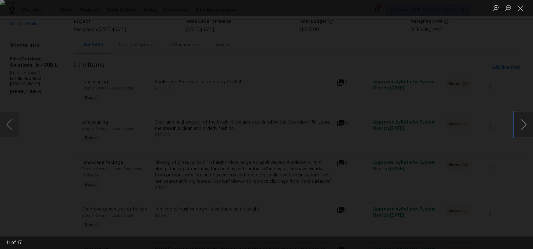
click at [519, 122] on button "Next image" at bounding box center [523, 124] width 19 height 25
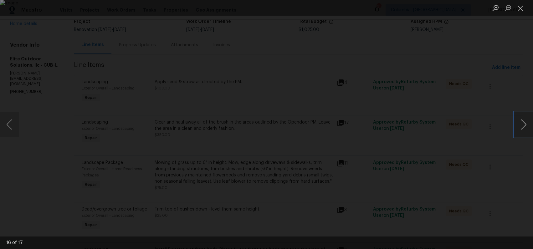
click at [519, 122] on button "Next image" at bounding box center [523, 124] width 19 height 25
click at [503, 150] on div "Lightbox" at bounding box center [266, 124] width 533 height 249
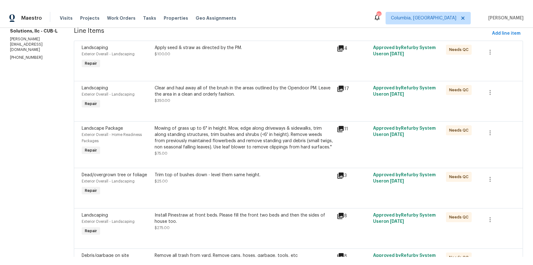
scroll to position [142, 0]
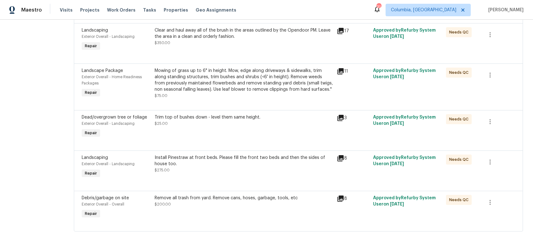
click at [337, 155] on icon at bounding box center [340, 158] width 6 height 6
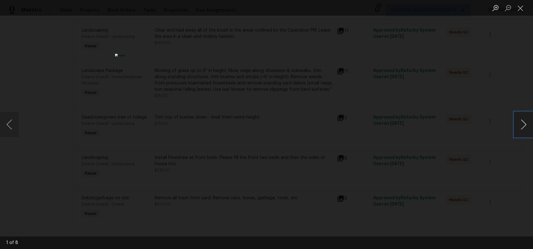
click at [523, 125] on button "Next image" at bounding box center [523, 124] width 19 height 25
click at [525, 125] on button "Next image" at bounding box center [523, 124] width 19 height 25
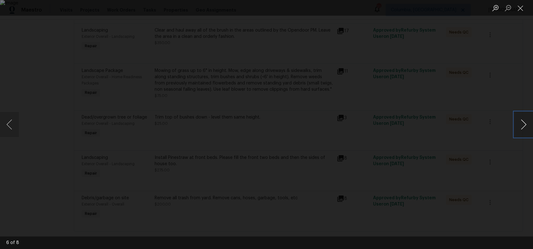
click at [525, 125] on button "Next image" at bounding box center [523, 124] width 19 height 25
click at [525, 127] on button "Next image" at bounding box center [523, 124] width 19 height 25
click at [502, 163] on div "Lightbox" at bounding box center [266, 124] width 533 height 249
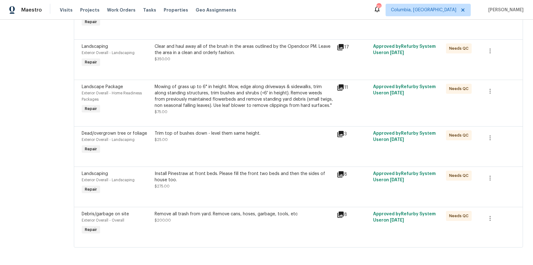
scroll to position [126, 0]
